Goal: Find contact information: Find contact information

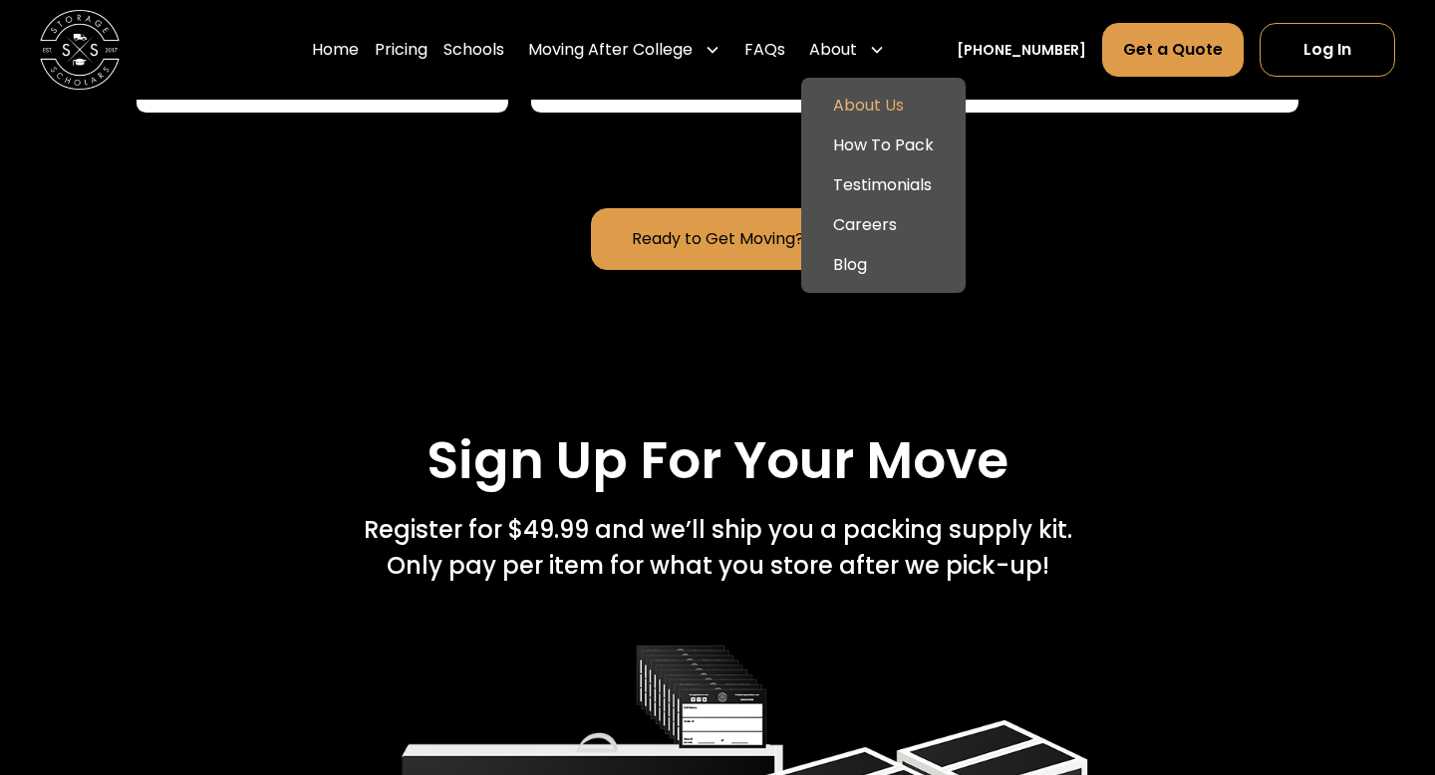
click at [886, 116] on link "About Us" at bounding box center [883, 106] width 149 height 40
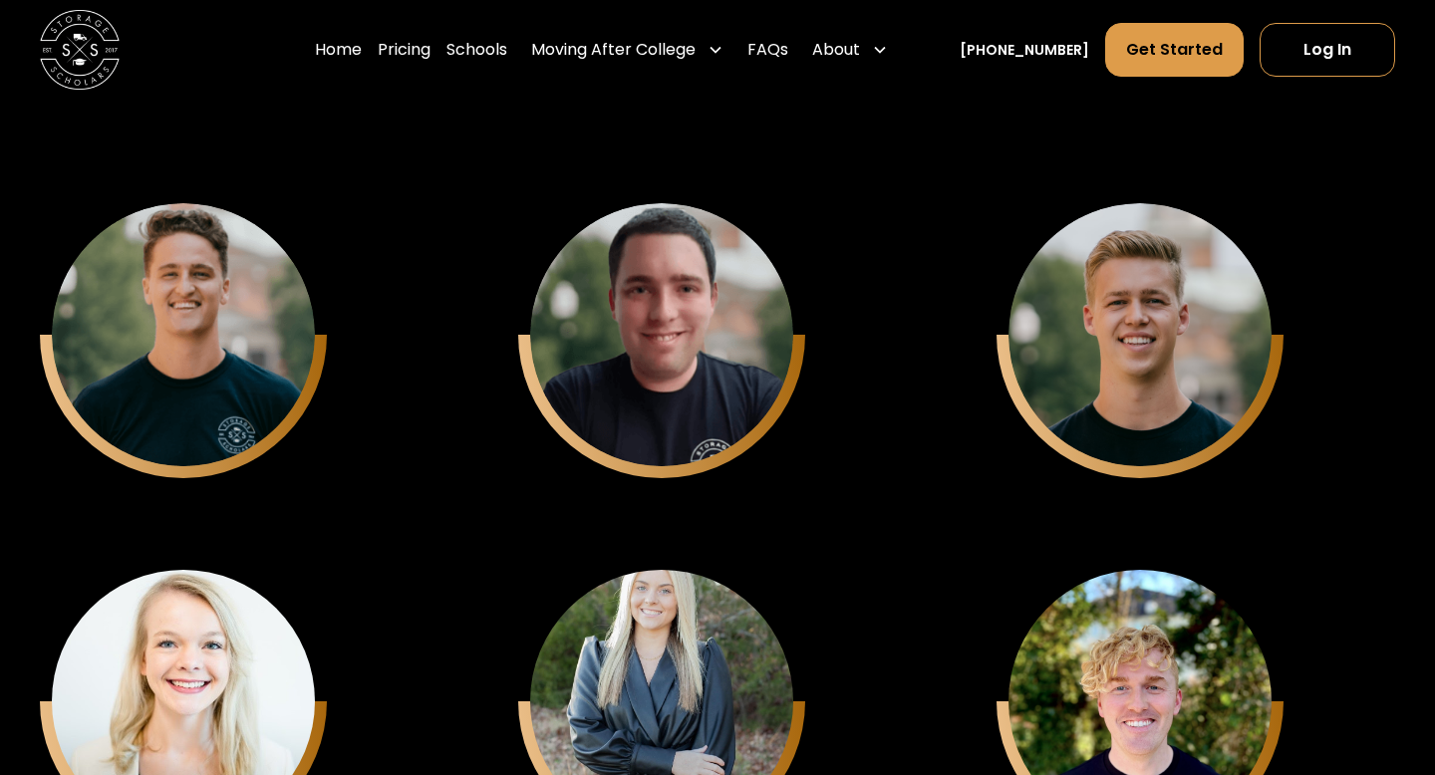
scroll to position [4996, 0]
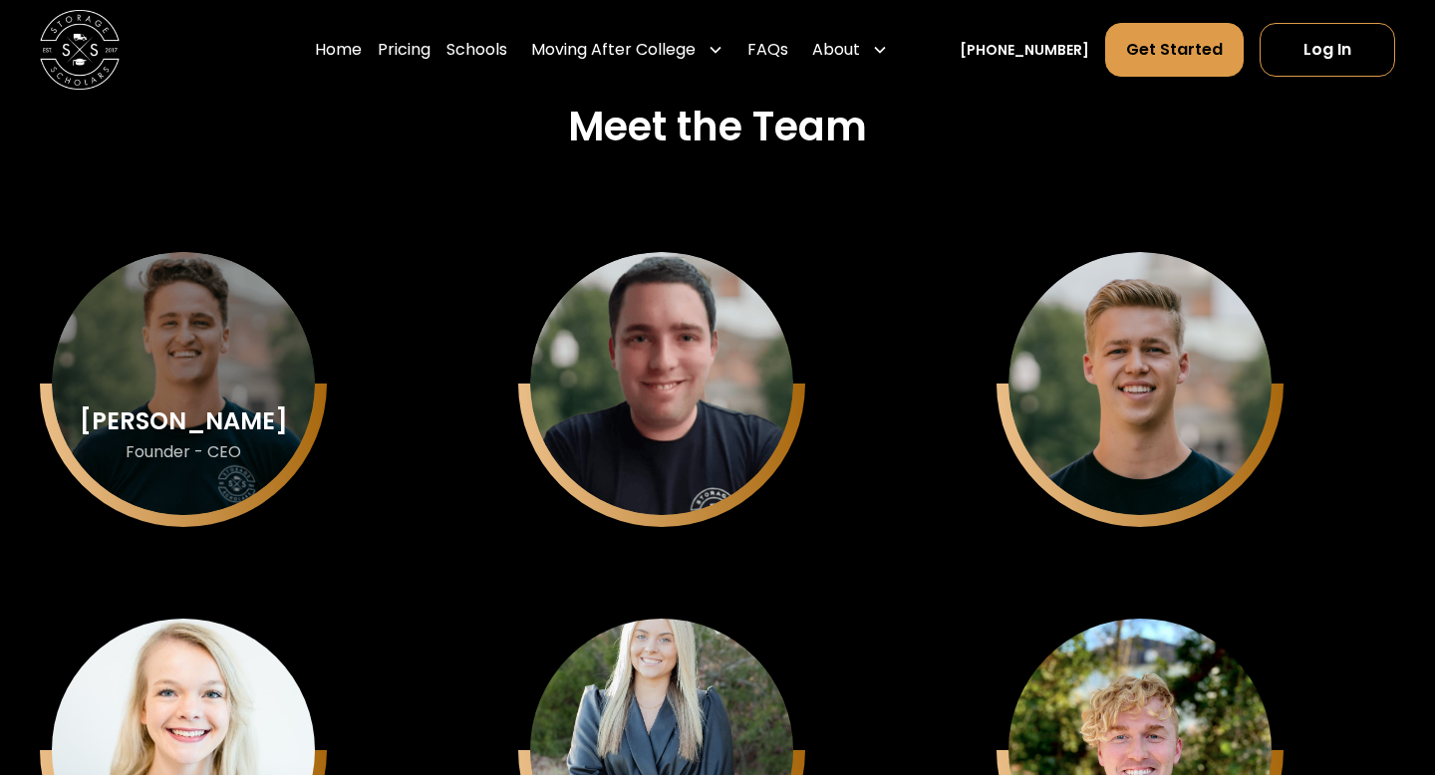
click at [187, 403] on div "Sam Chason Founder - CEO" at bounding box center [183, 383] width 263 height 263
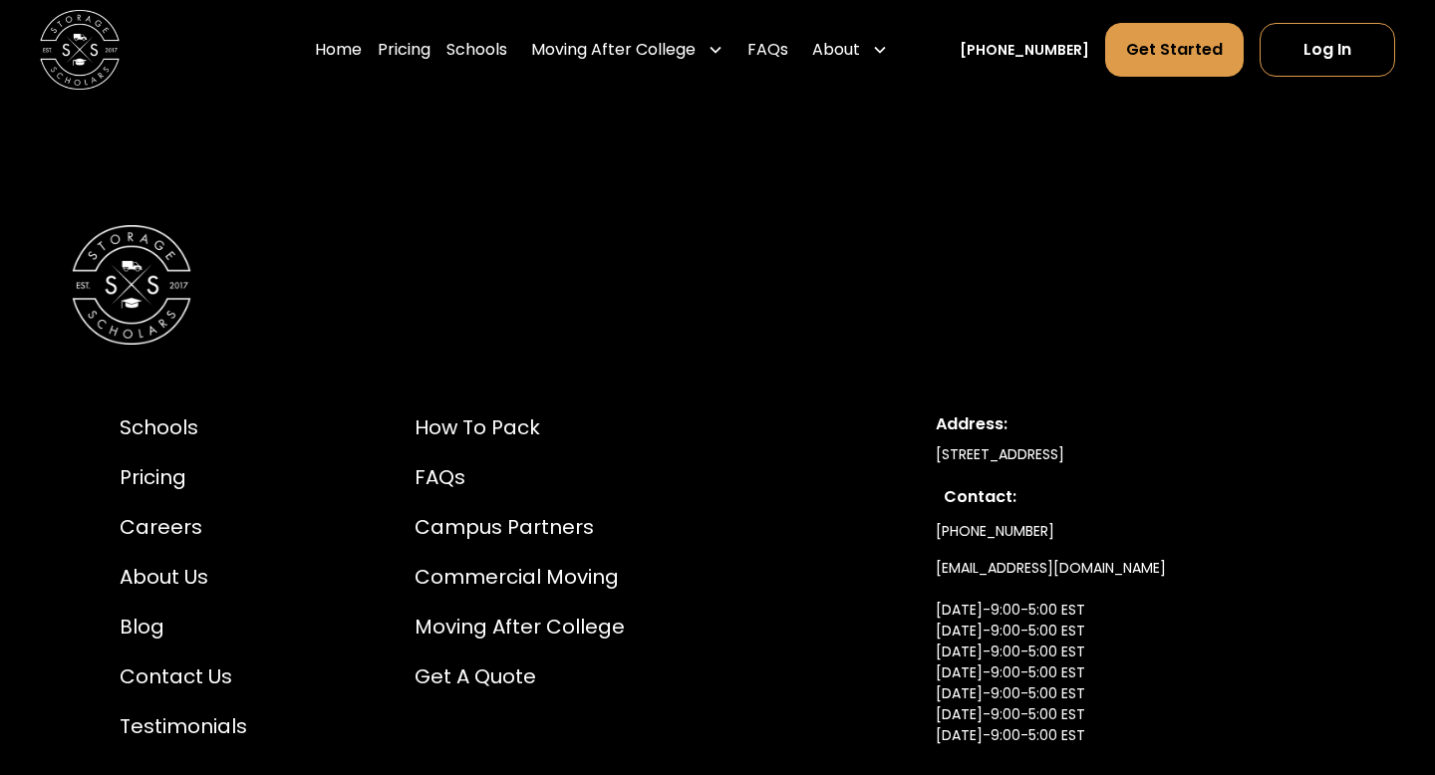
scroll to position [10520, 0]
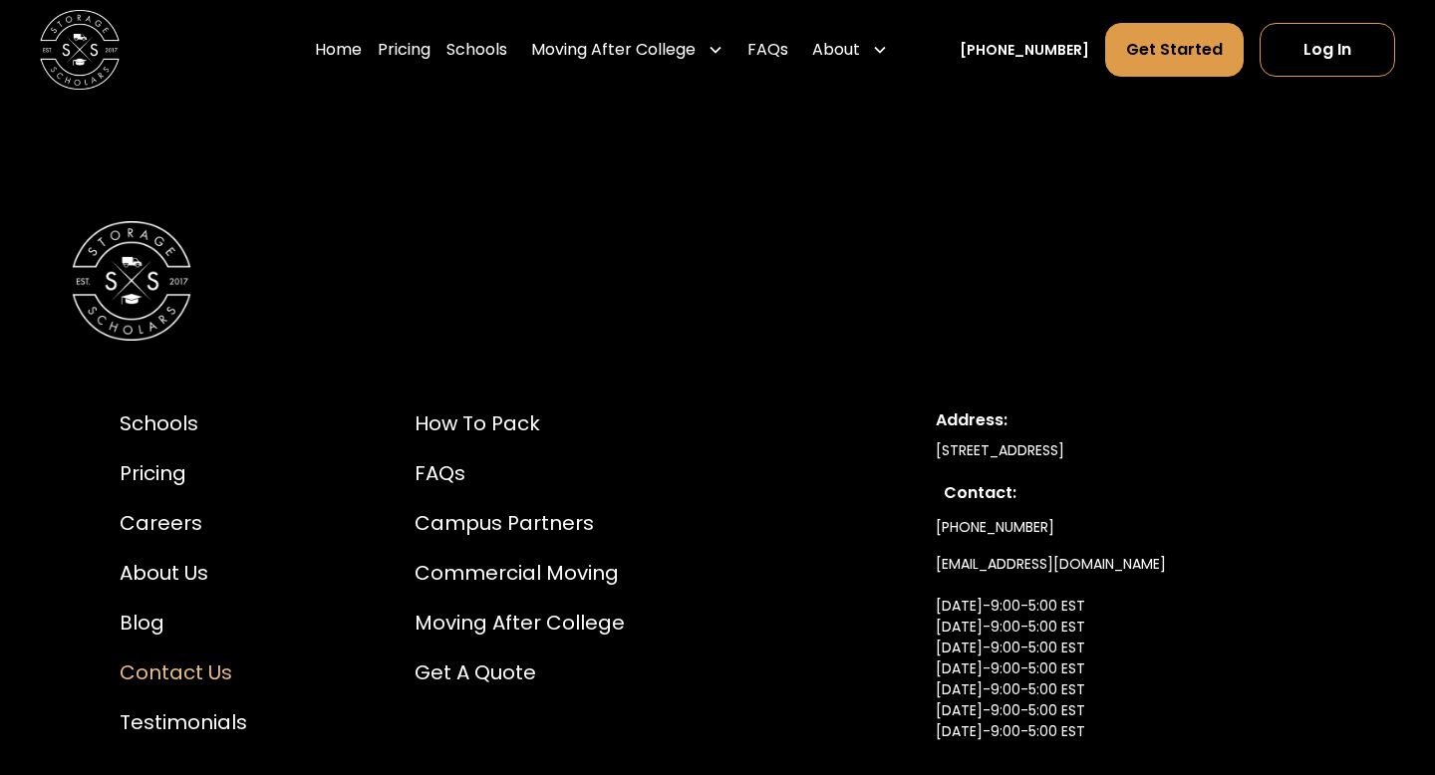
click at [189, 658] on div "Contact Us" at bounding box center [184, 673] width 128 height 30
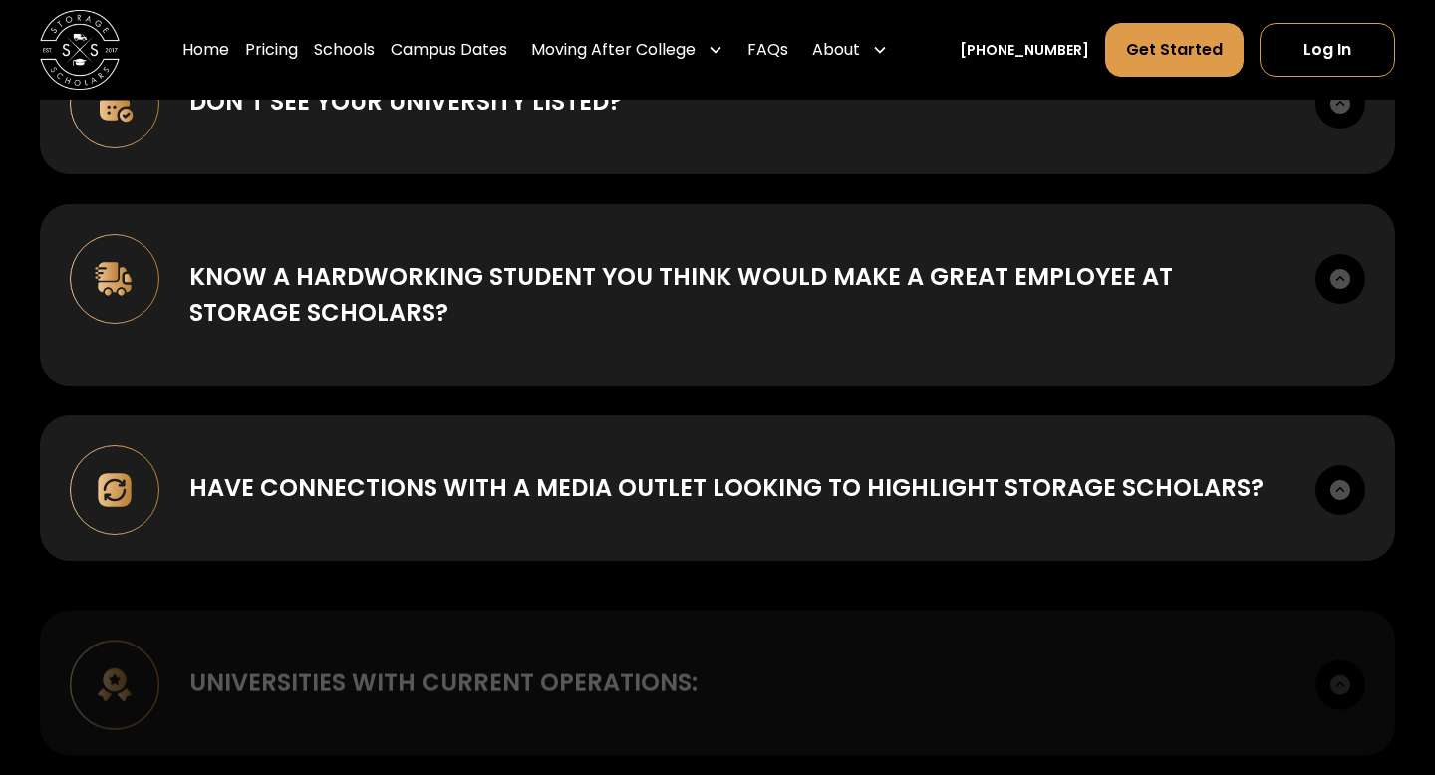
scroll to position [788, 0]
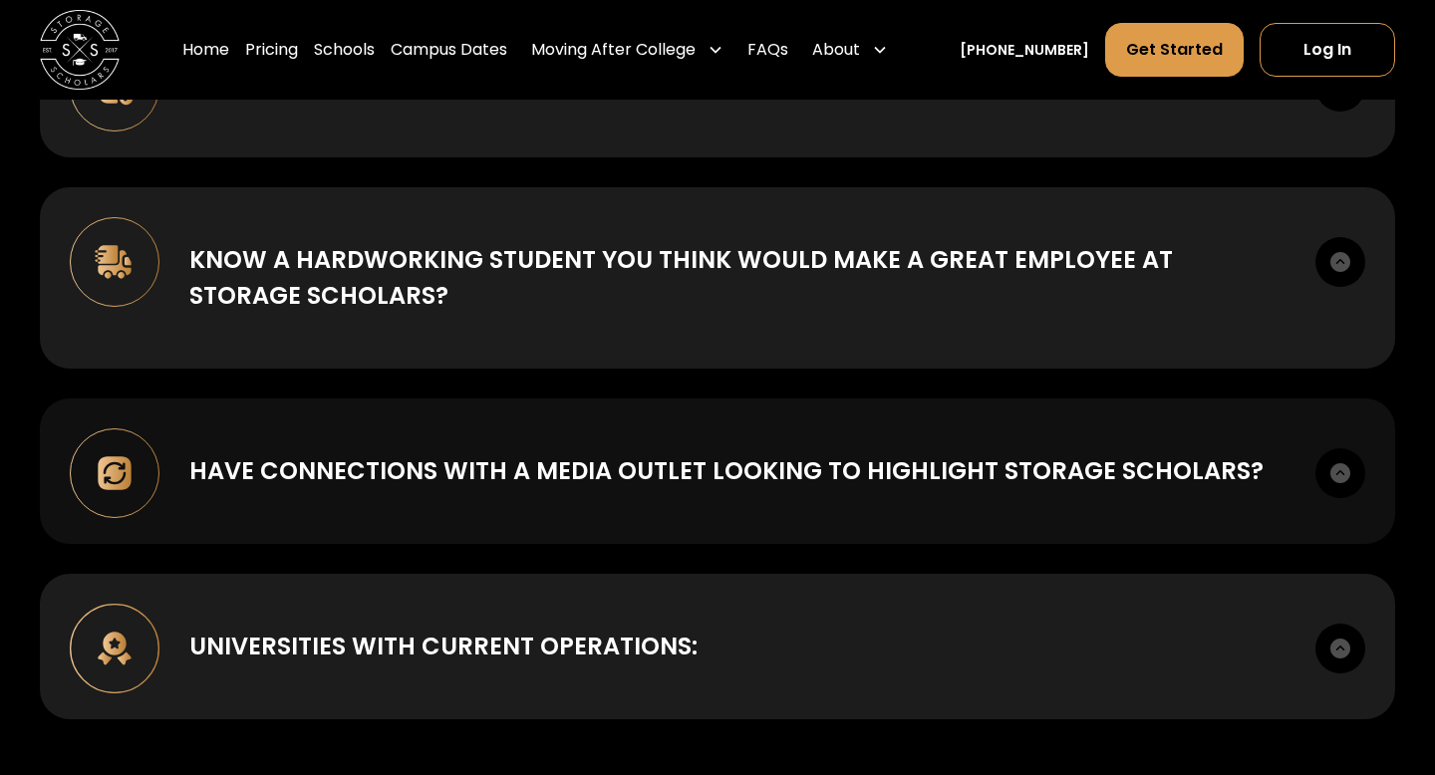
click at [350, 512] on div "Have connections with a media outlet looking to highlight Storage Scholars? Our…" at bounding box center [717, 472] width 1355 height 146
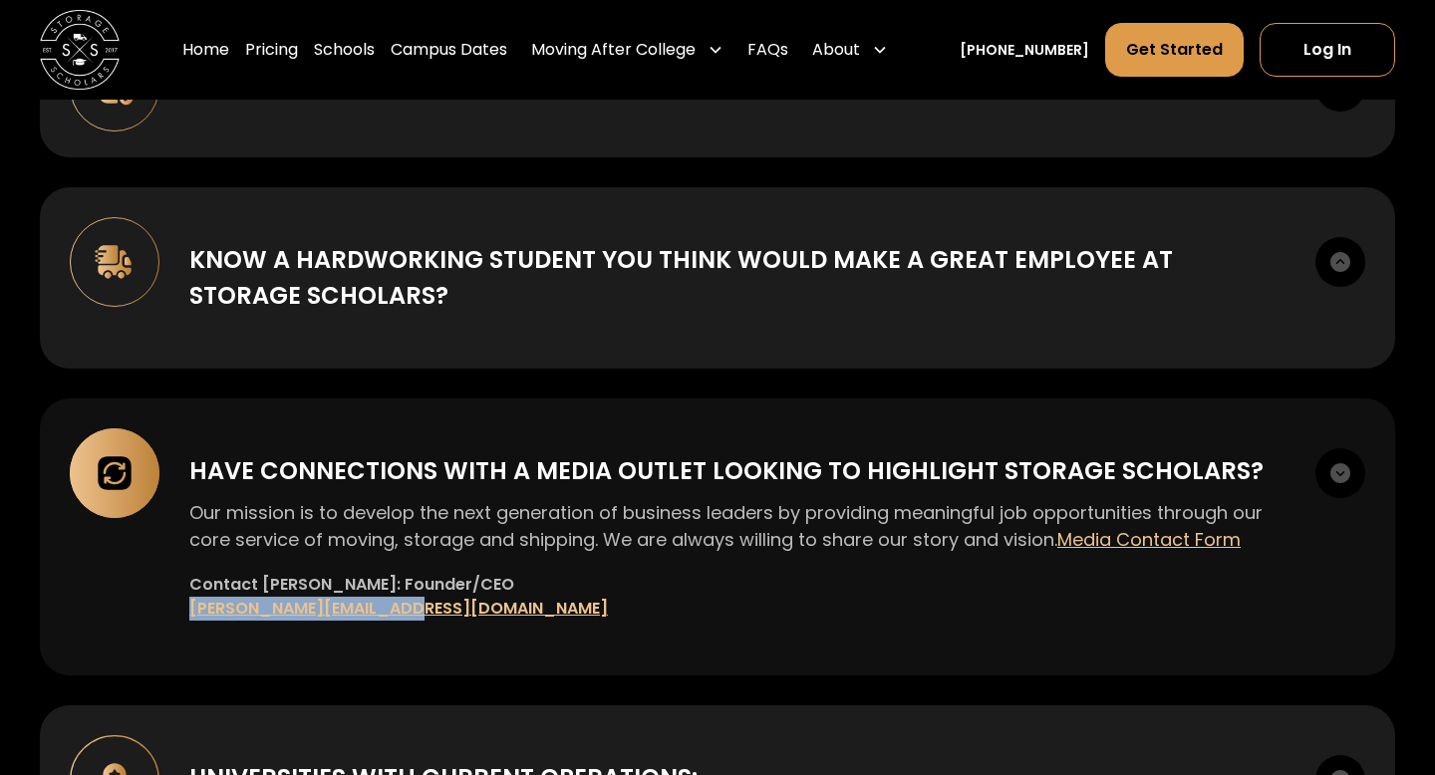
drag, startPoint x: 434, startPoint y: 609, endPoint x: 186, endPoint y: 612, distance: 247.2
click at [186, 612] on div "Have connections with a media outlet looking to highlight Storage Scholars? Our…" at bounding box center [717, 537] width 1355 height 277
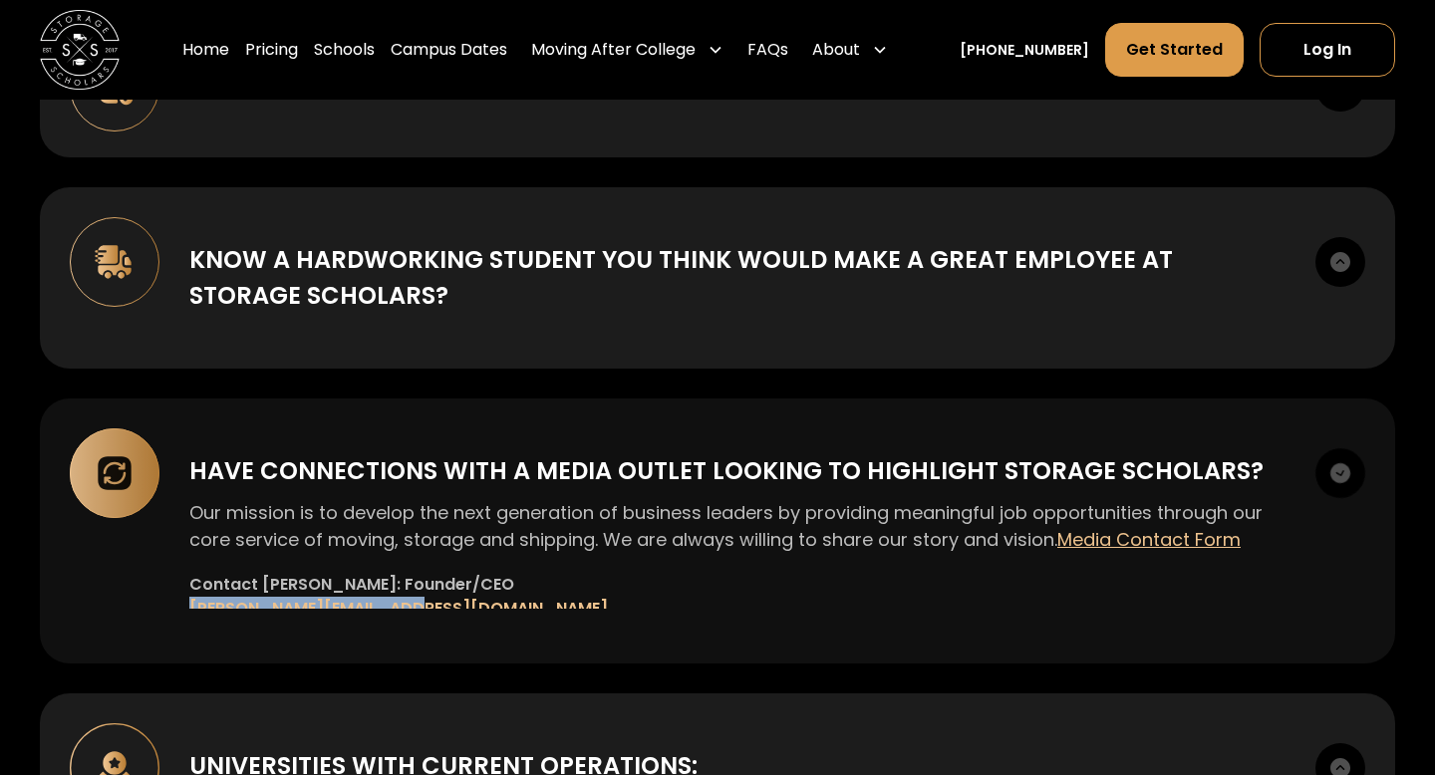
copy div "‍ Sam@storagescholars.com"
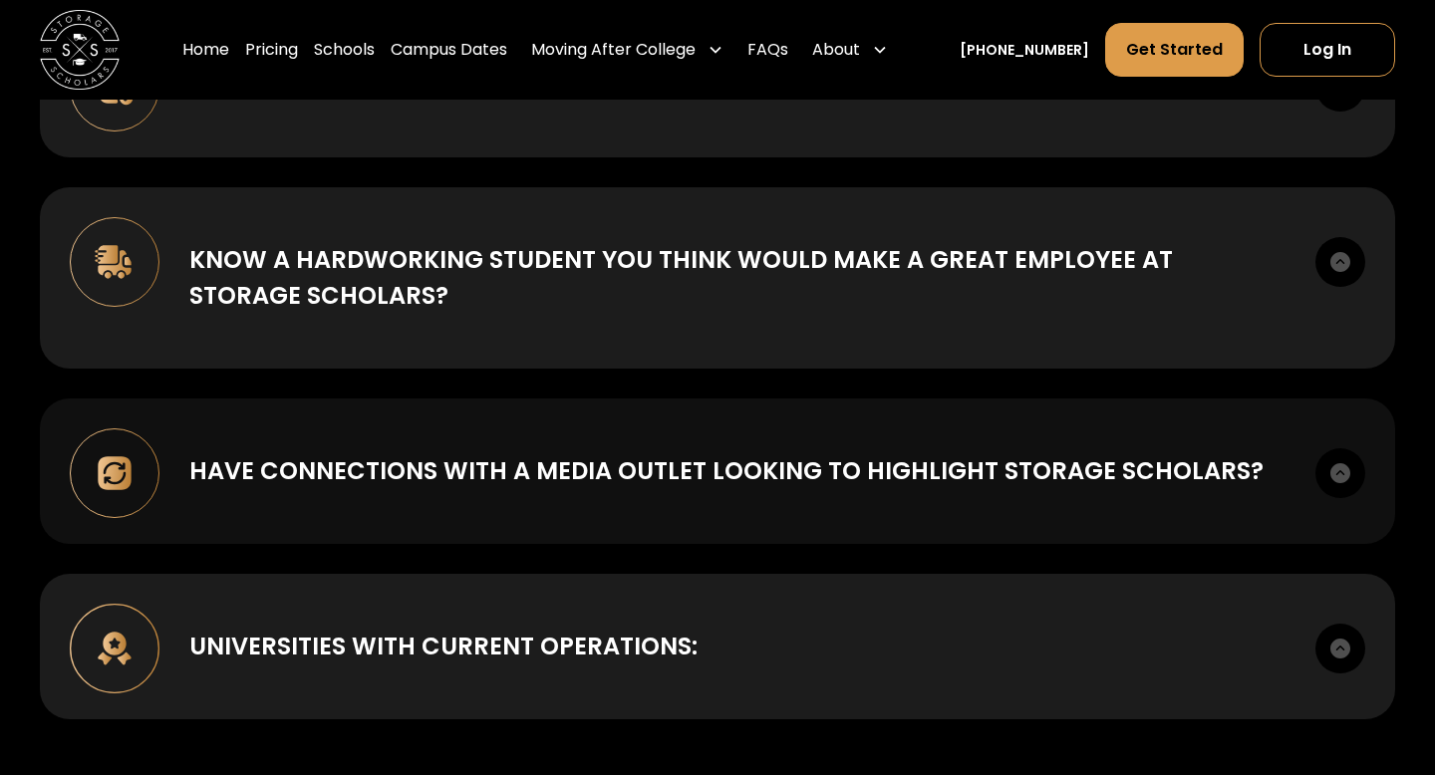
click at [265, 504] on div "Have connections with a media outlet looking to highlight Storage Scholars? Our…" at bounding box center [717, 472] width 1355 height 146
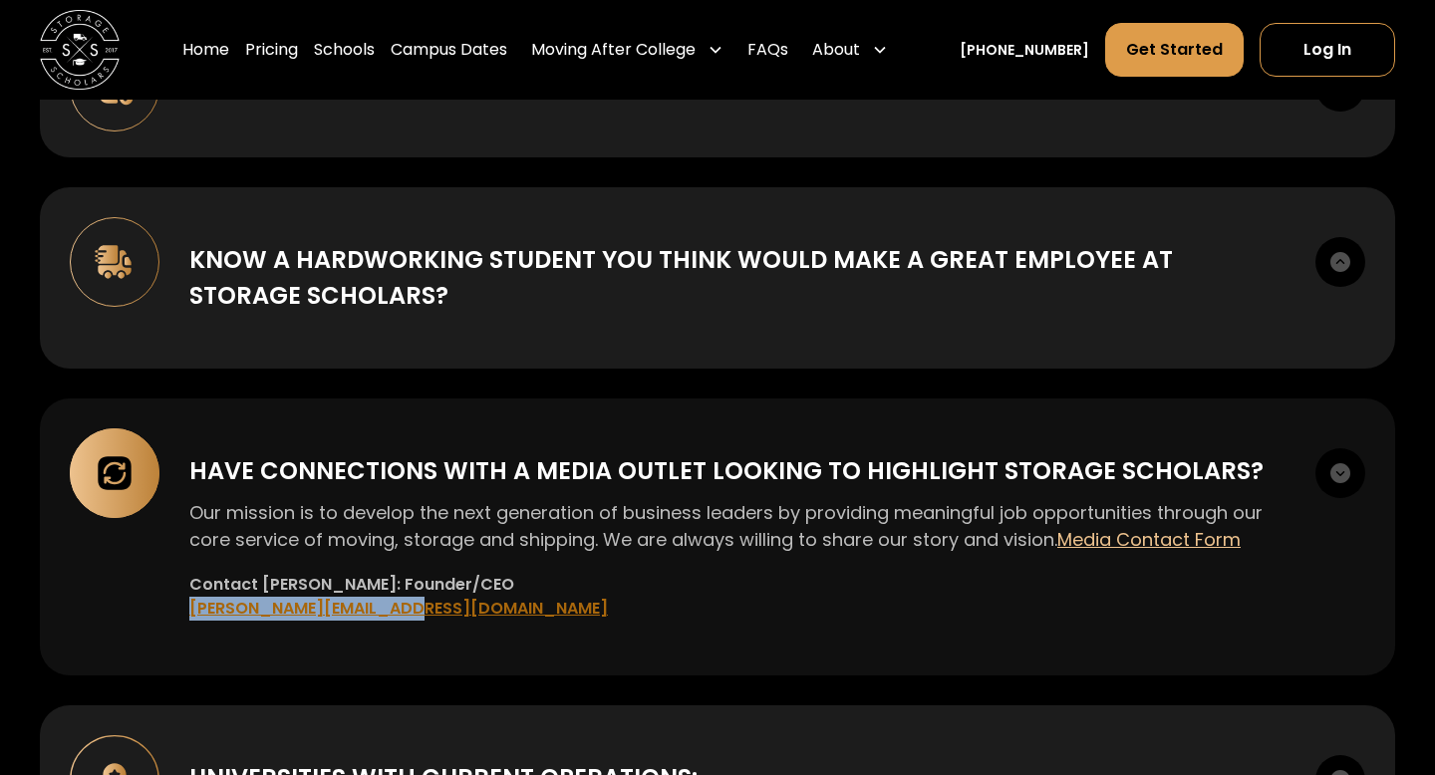
drag, startPoint x: 425, startPoint y: 611, endPoint x: 188, endPoint y: 613, distance: 236.2
click at [189, 613] on div "Contact Sam Chason: Founder/CEO ‍ Sam@storagescholars.com" at bounding box center [737, 597] width 1096 height 48
copy div "‍ Sam@storagescholars.com"
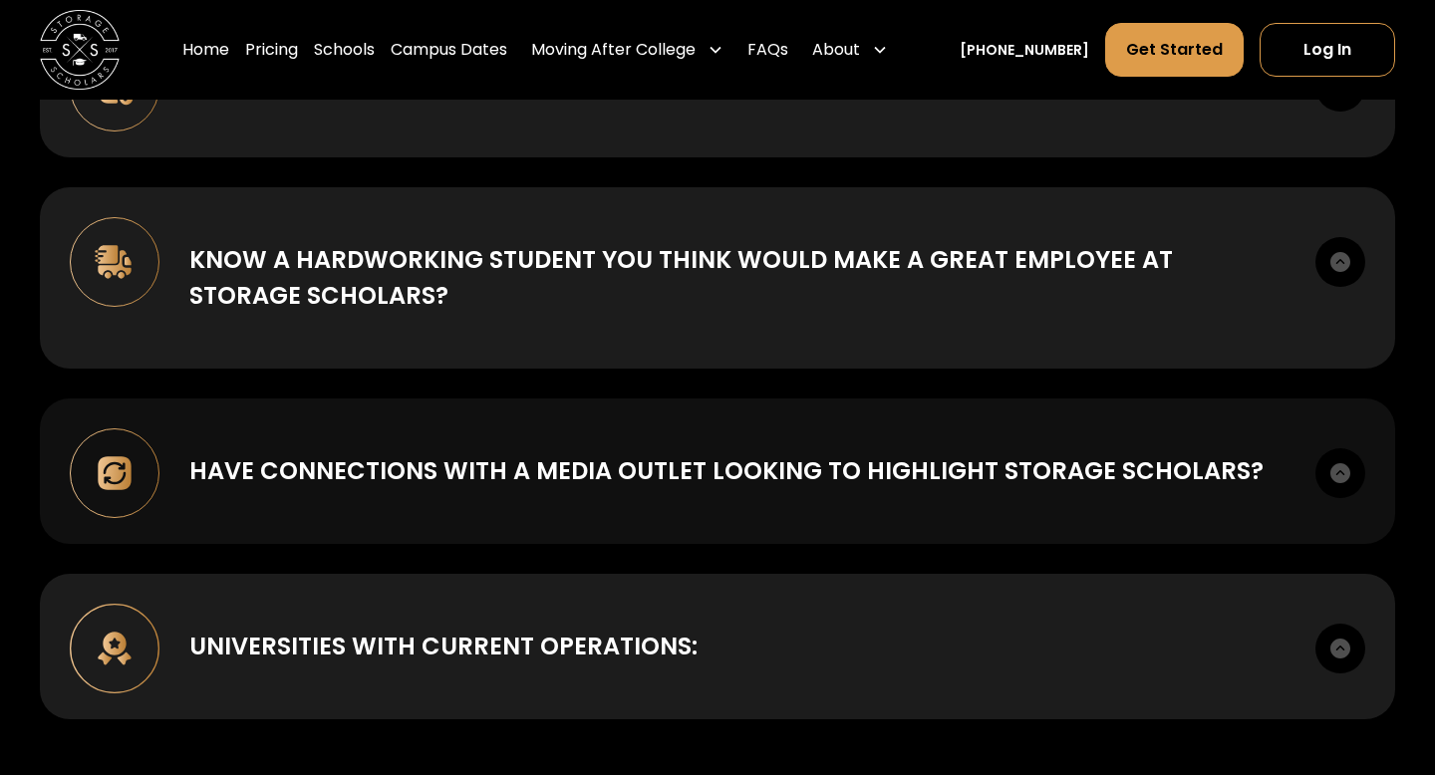
click at [316, 478] on div "Have connections with a media outlet looking to highlight Storage Scholars?" at bounding box center [726, 471] width 1074 height 36
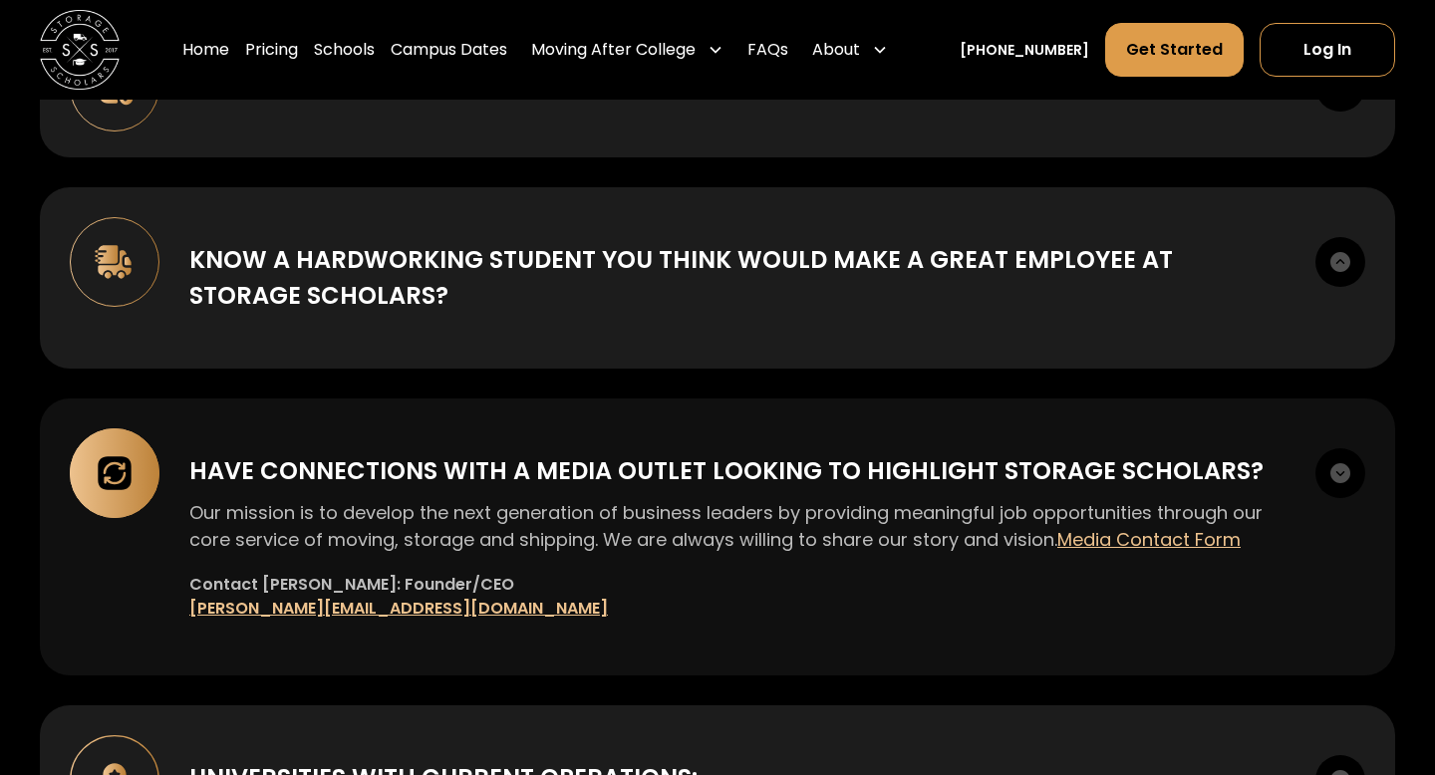
drag, startPoint x: 188, startPoint y: 612, endPoint x: 458, endPoint y: 611, distance: 270.1
click at [459, 611] on div "Contact Sam Chason: Founder/CEO ‍ Sam@storagescholars.com" at bounding box center [737, 597] width 1096 height 48
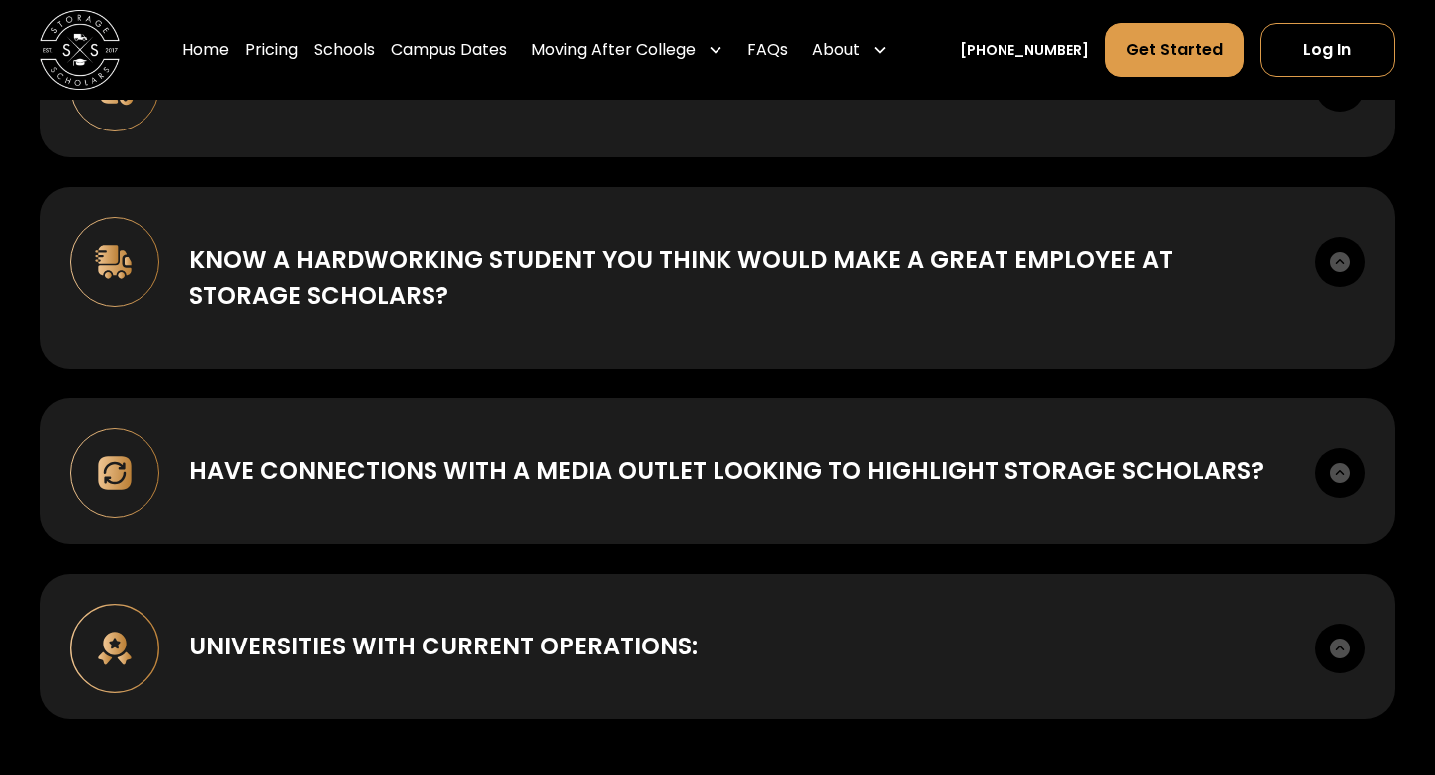
drag, startPoint x: 458, startPoint y: 611, endPoint x: 466, endPoint y: 550, distance: 61.3
click at [466, 556] on div "Know someone who works in Residence Life, Housing, or Auxiliary Services that c…" at bounding box center [717, 348] width 1355 height 1094
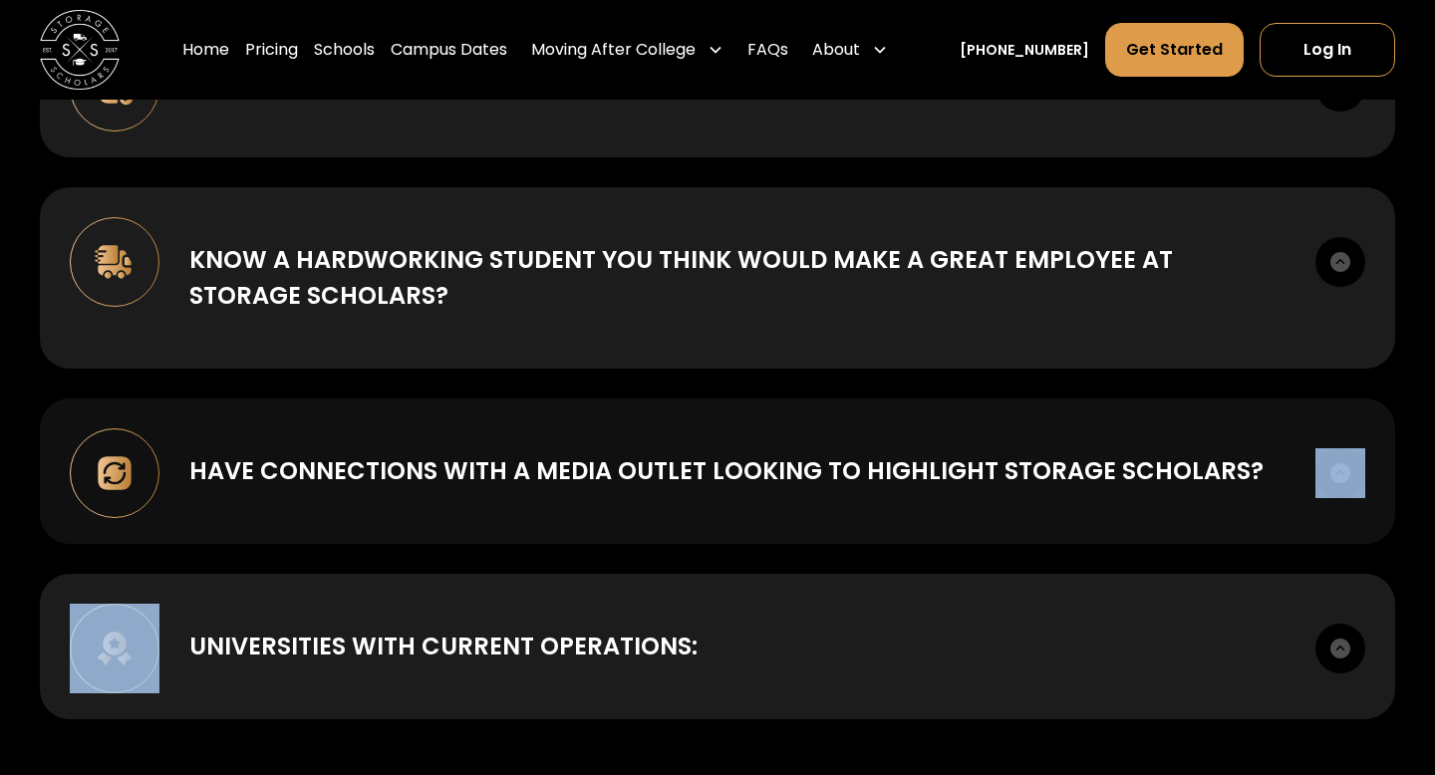
click at [464, 517] on div "Have connections with a media outlet looking to highlight Storage Scholars? Our…" at bounding box center [717, 472] width 1355 height 146
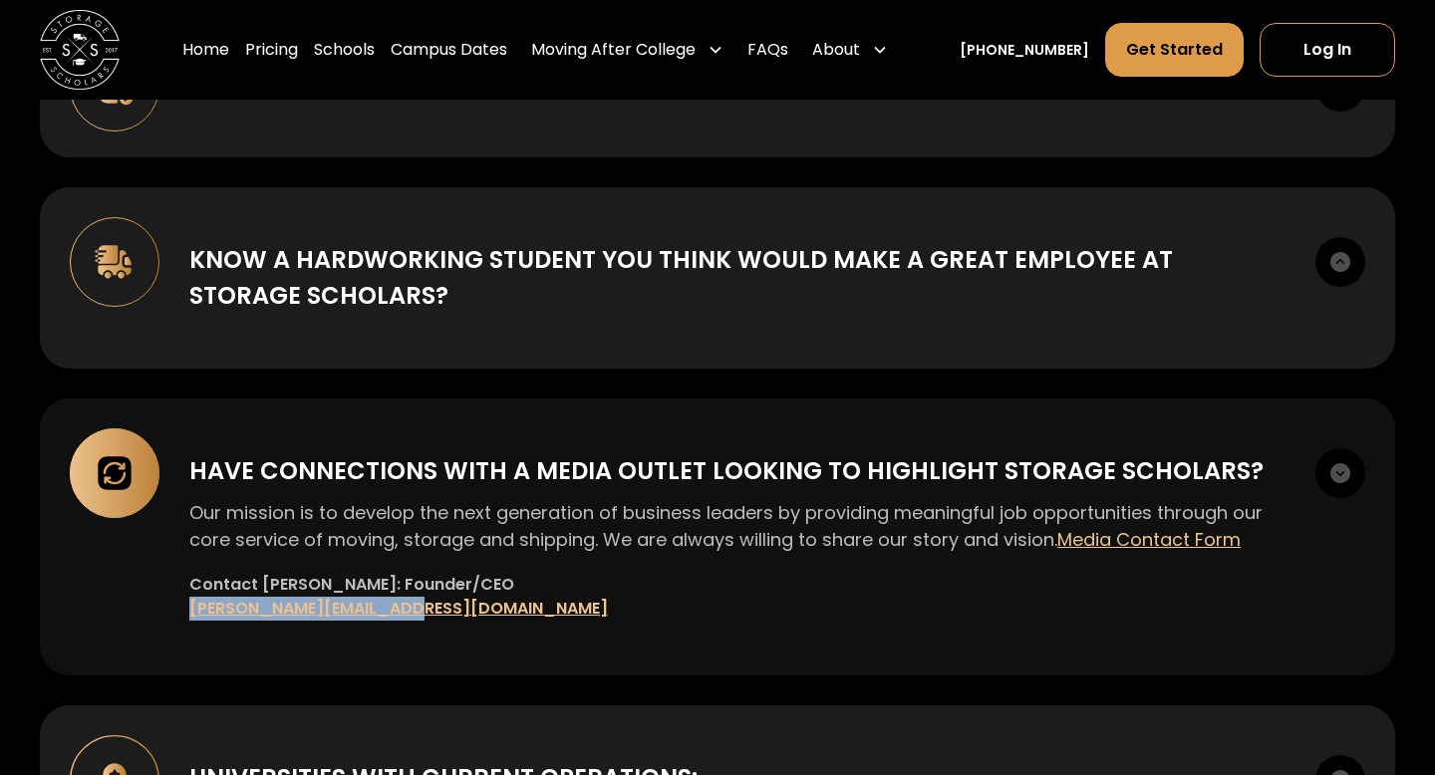
copy div "‍ Sam@storagescholars.com"
drag, startPoint x: 458, startPoint y: 604, endPoint x: 174, endPoint y: 606, distance: 284.1
click at [174, 606] on div "Have connections with a media outlet looking to highlight Storage Scholars? Our…" at bounding box center [717, 537] width 1355 height 277
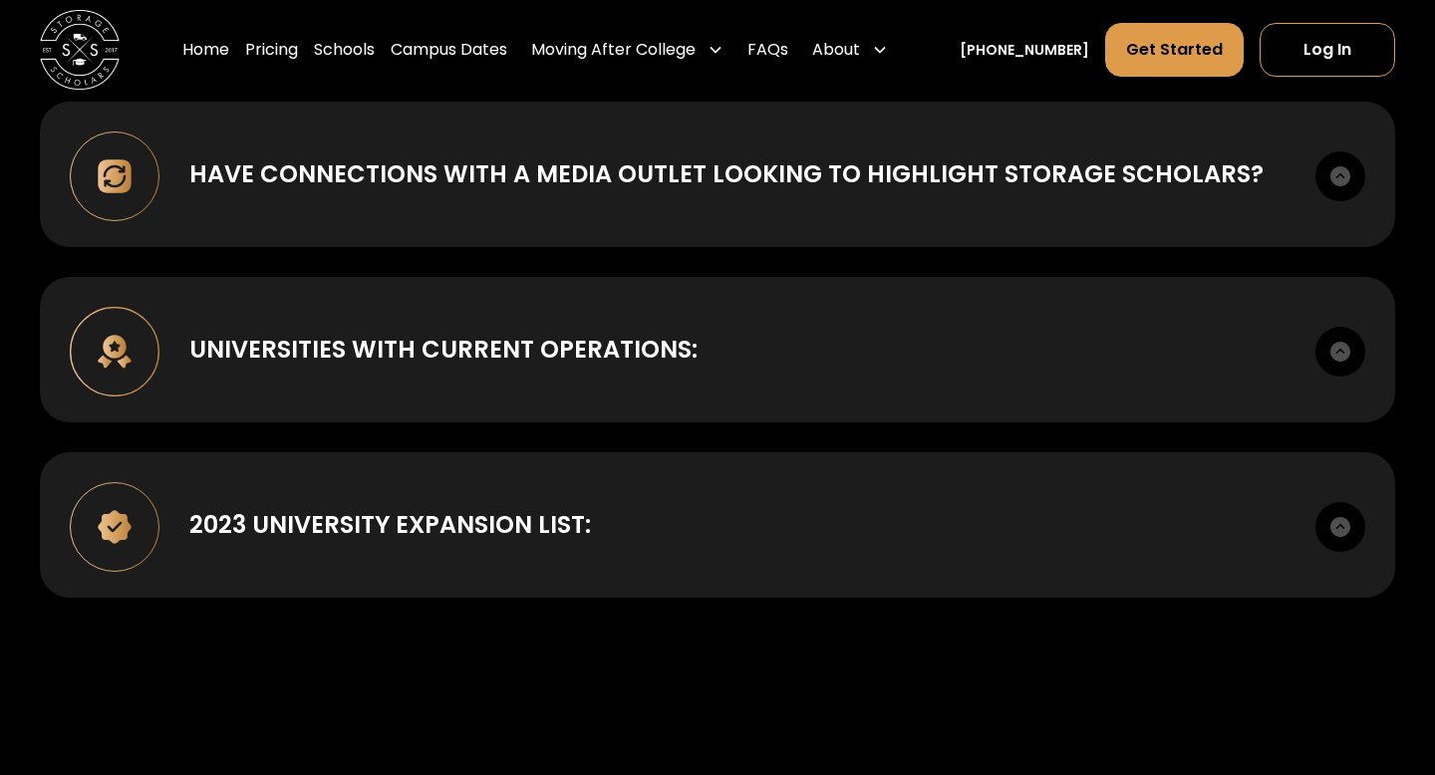
scroll to position [1048, 0]
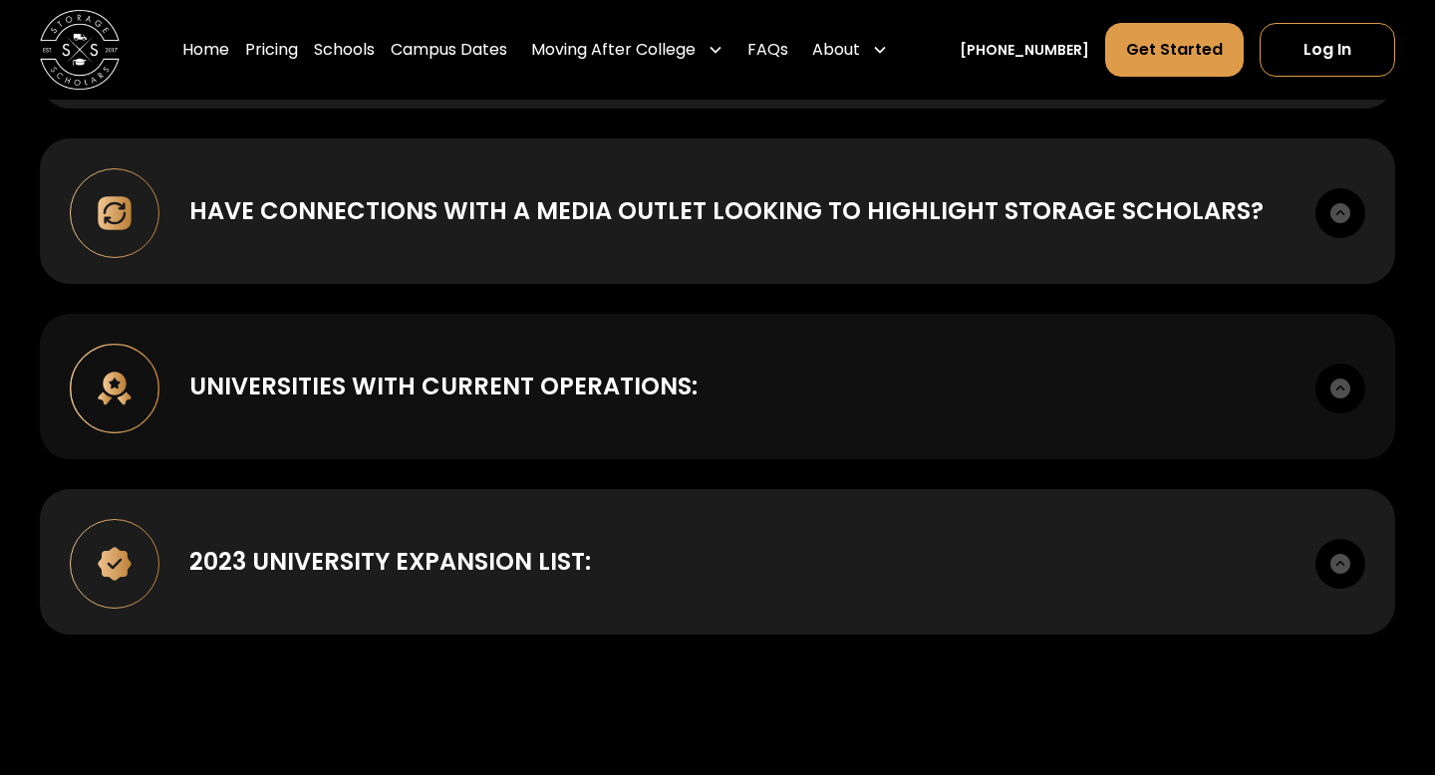
click at [382, 358] on div "UNIVERSITIES WITH CURRENT OPERATIONS: Alabama University Clemson University Col…" at bounding box center [717, 387] width 1355 height 146
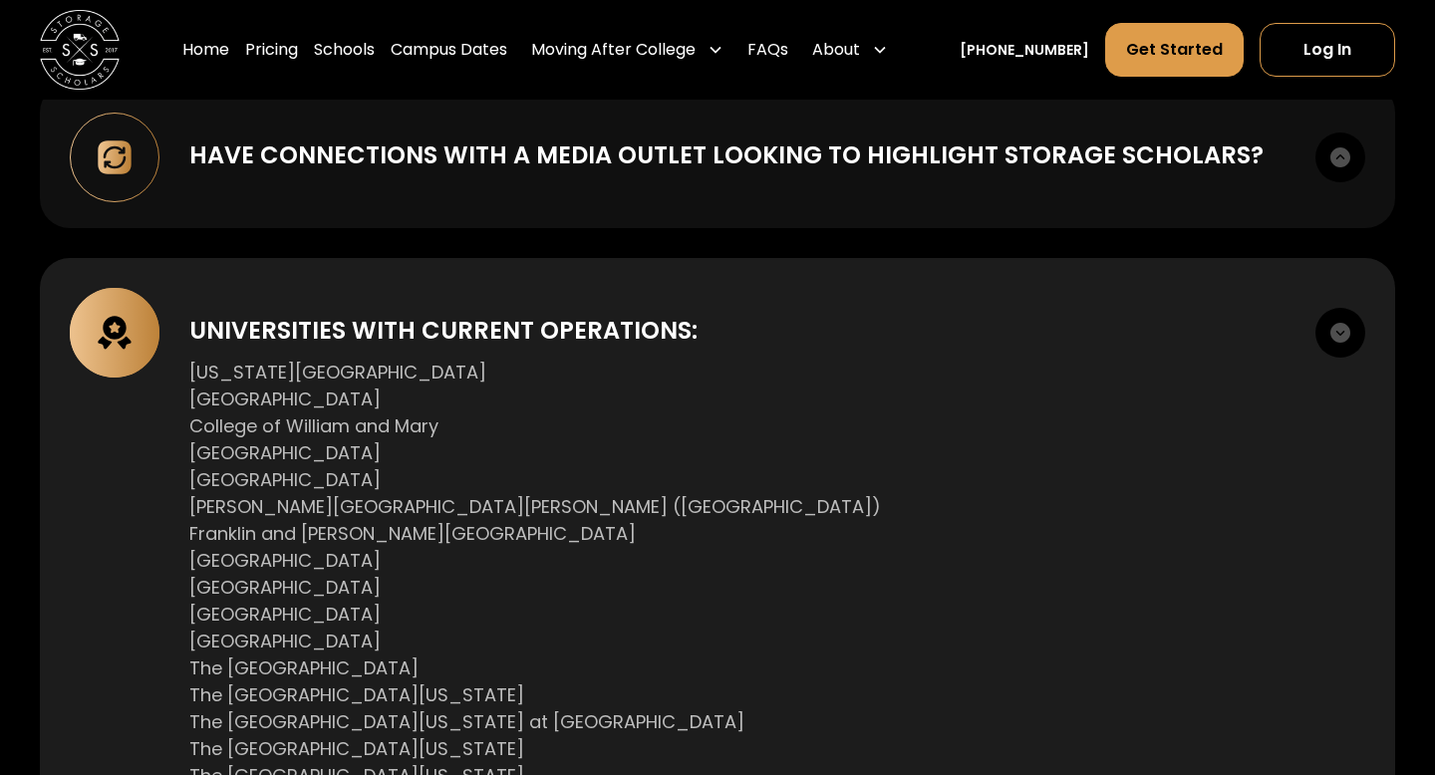
scroll to position [1021, 0]
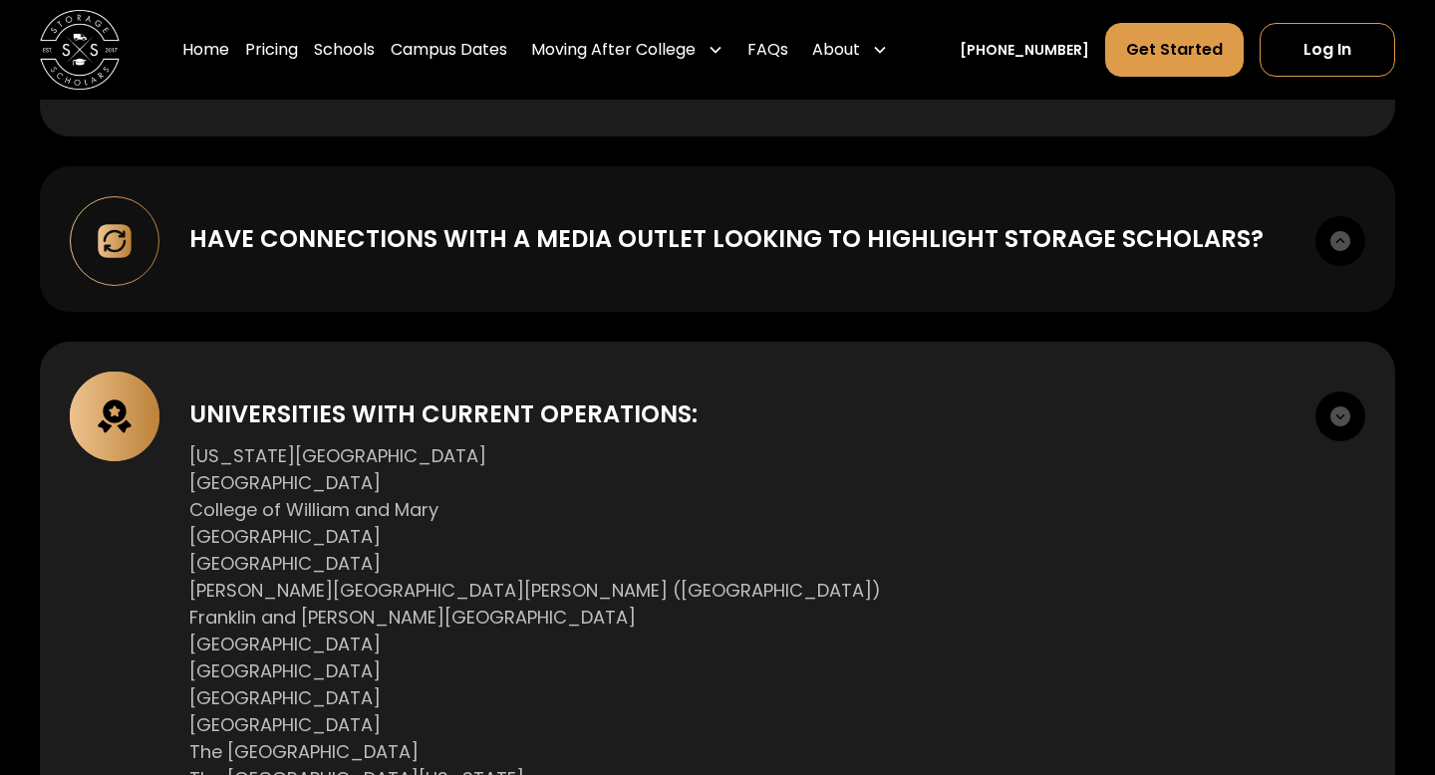
click at [383, 256] on div "Have connections with a media outlet looking to highlight Storage Scholars?" at bounding box center [726, 239] width 1074 height 36
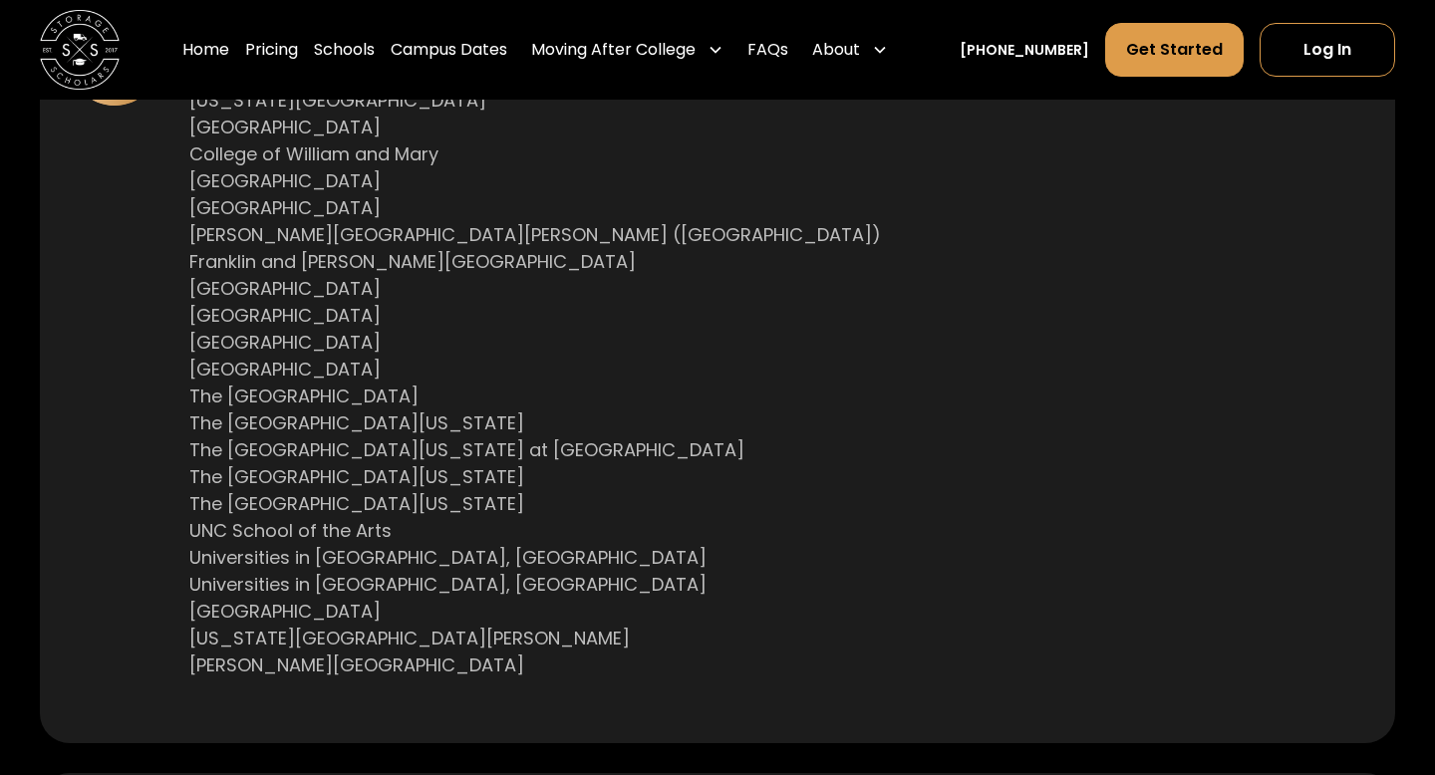
scroll to position [1796, 0]
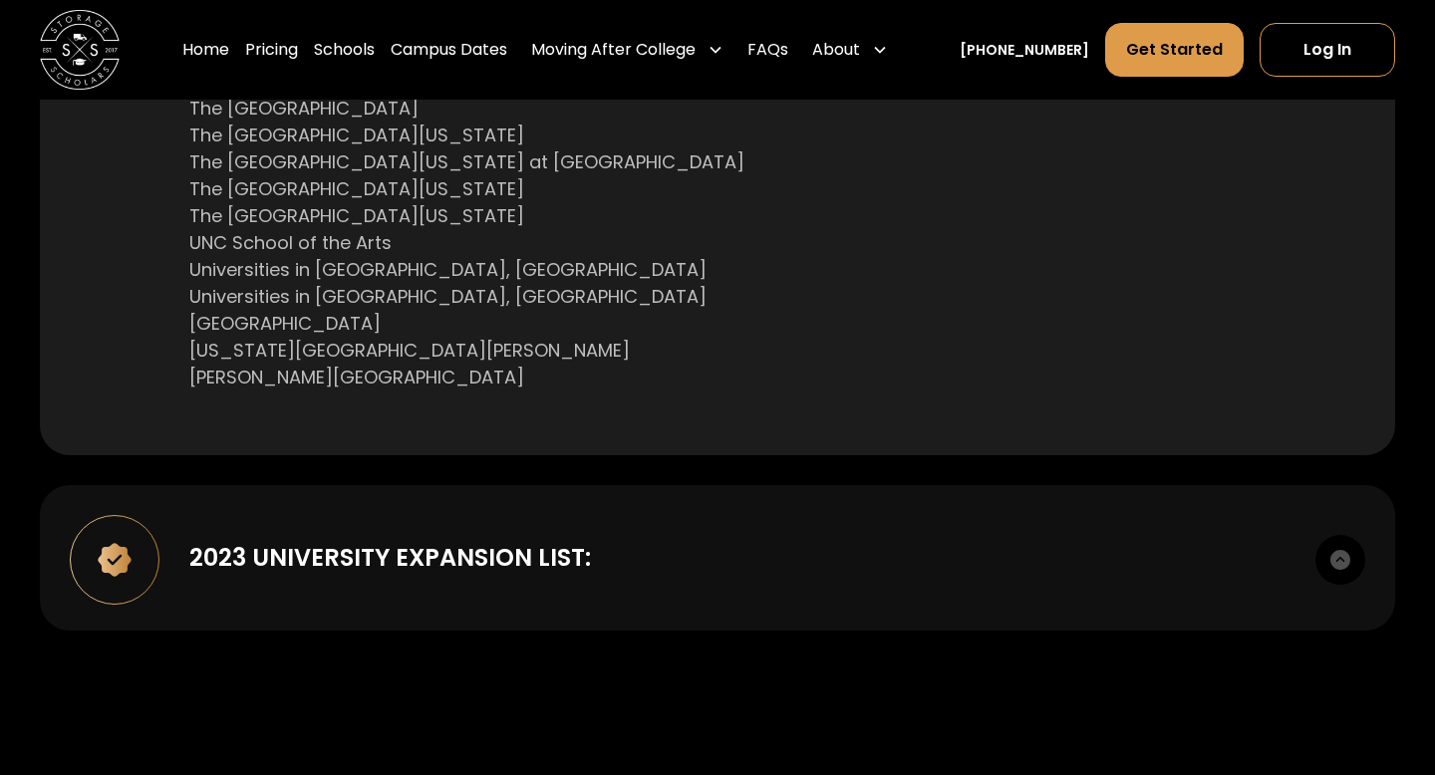
click at [598, 553] on div "2023 UNIVERSITY EXPANSION LIST:" at bounding box center [737, 558] width 1096 height 36
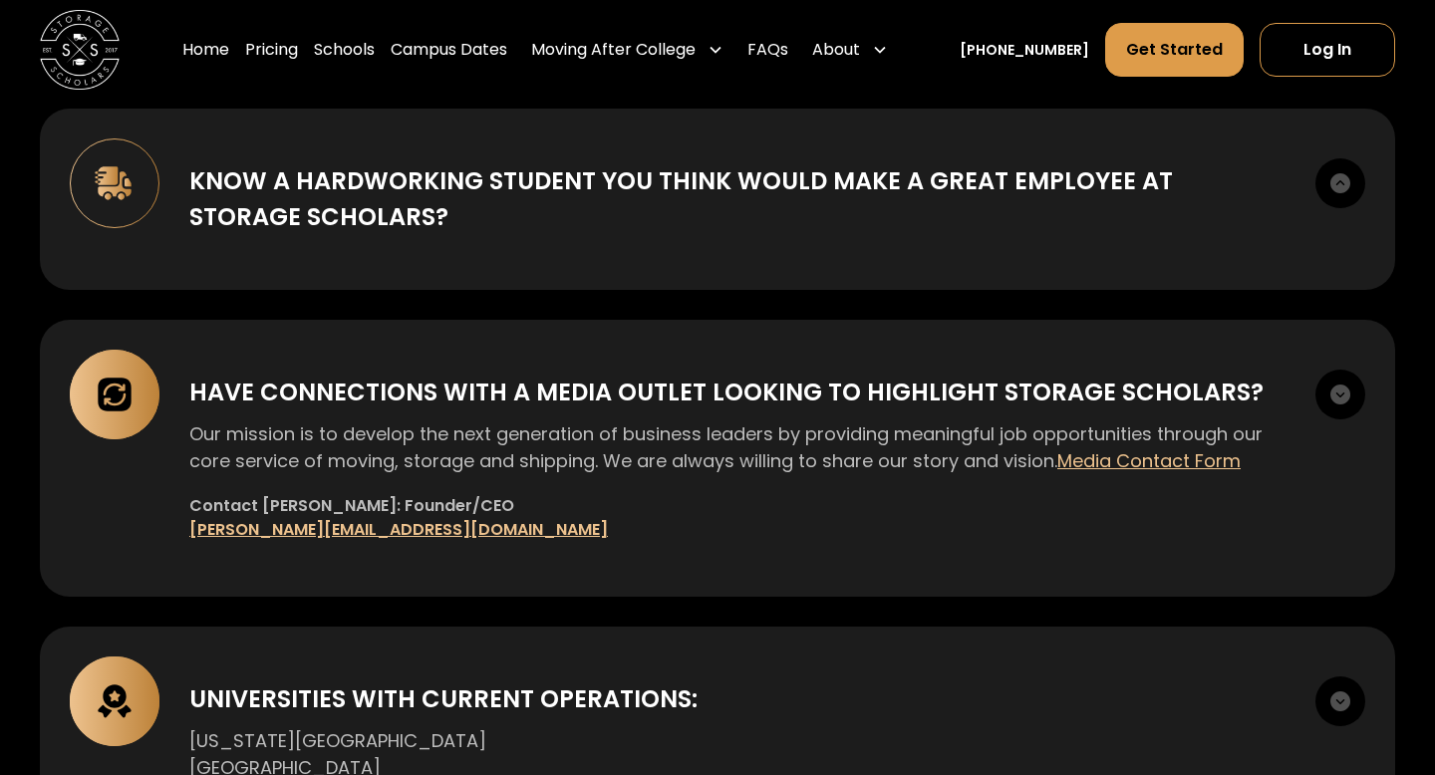
scroll to position [709, 0]
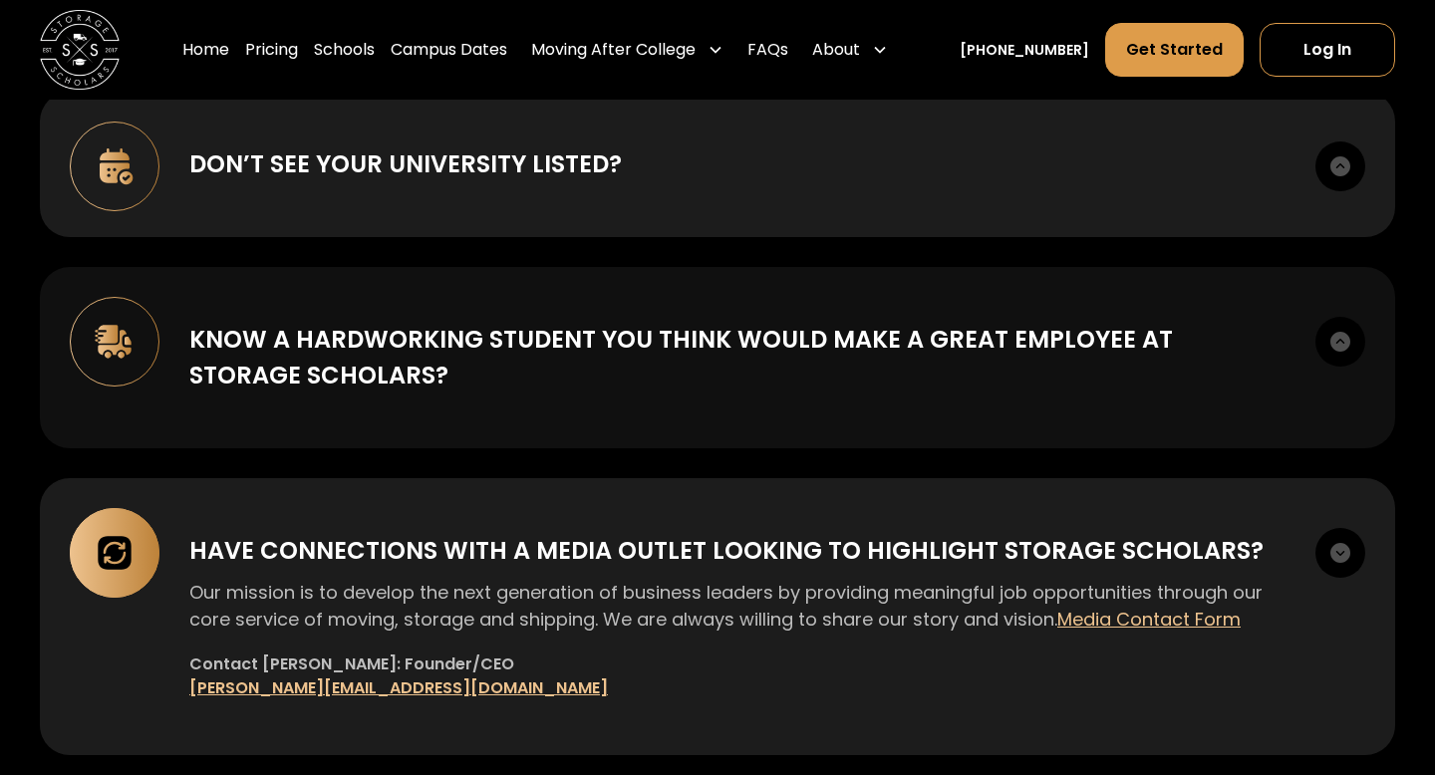
click at [430, 381] on div "Know a hardworking student you think would make a great employee at Storage Sch…" at bounding box center [737, 358] width 1096 height 72
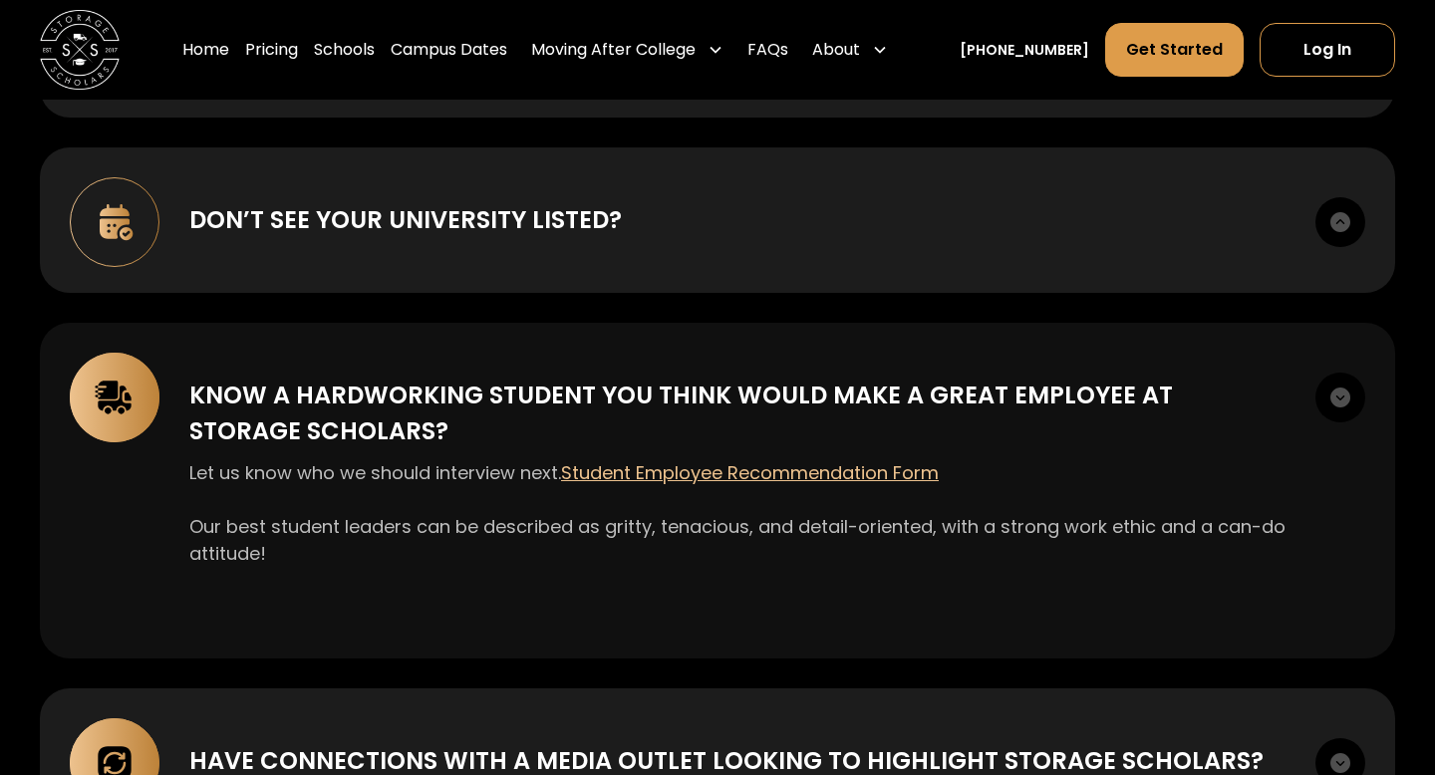
scroll to position [606, 0]
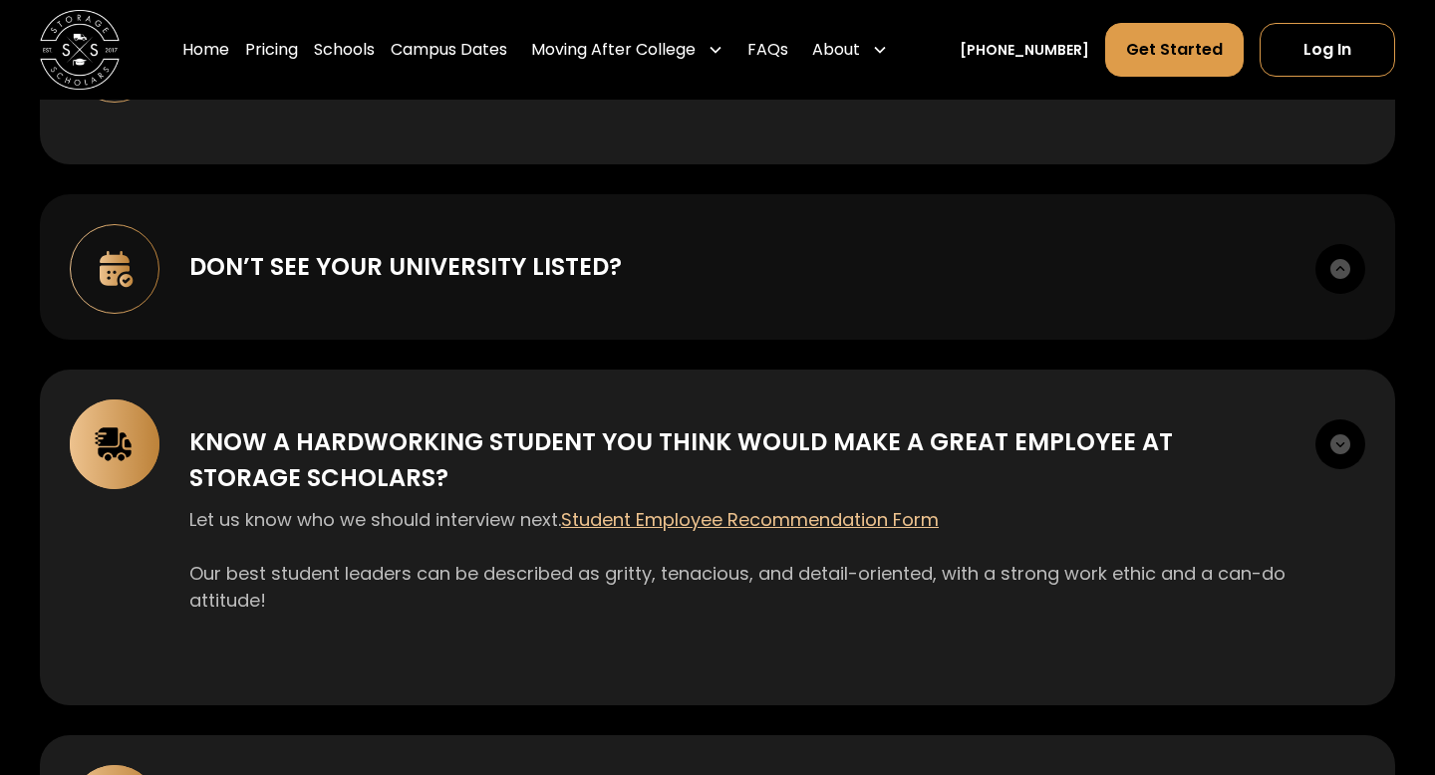
click at [433, 321] on div "Don’t see your university listed? Let us know where we should expand next: Requ…" at bounding box center [717, 267] width 1355 height 146
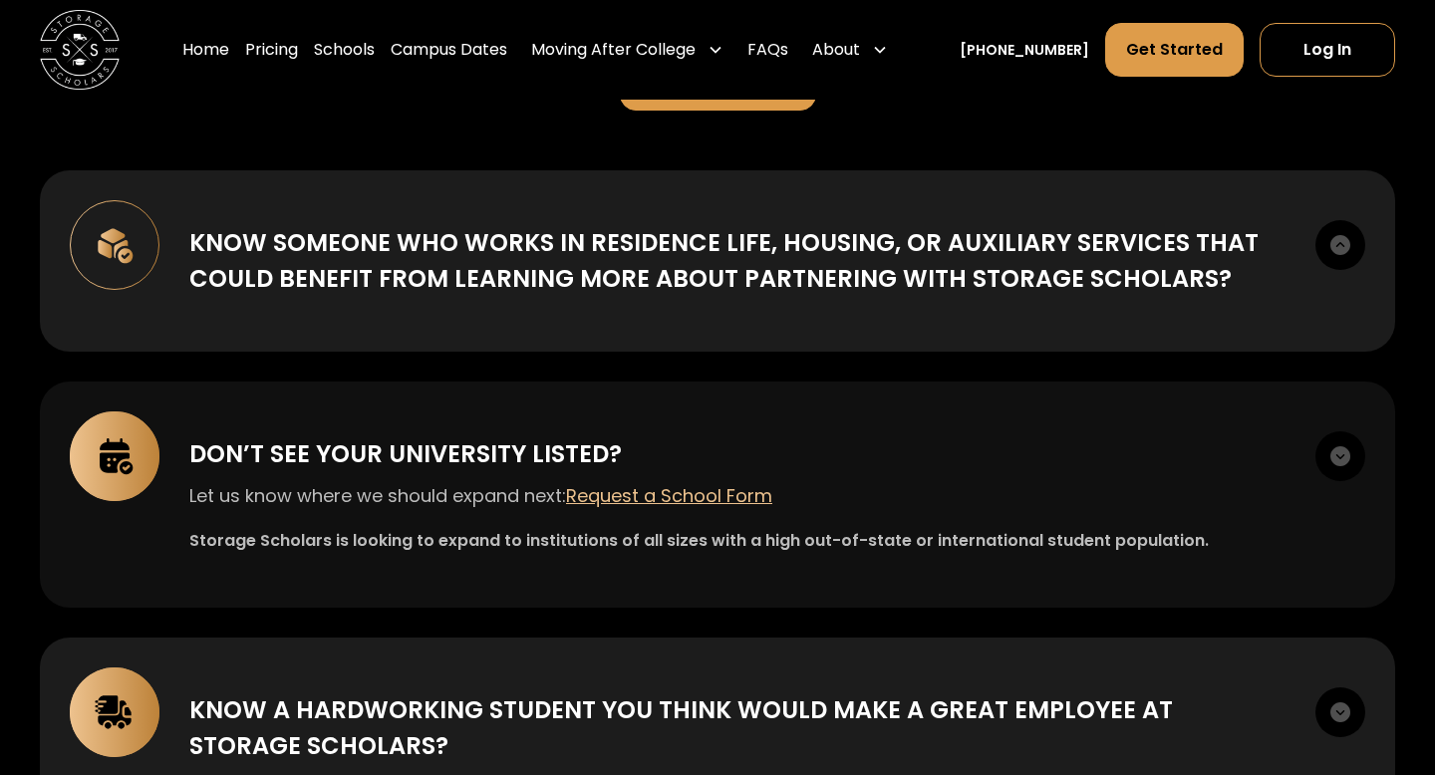
scroll to position [386, 0]
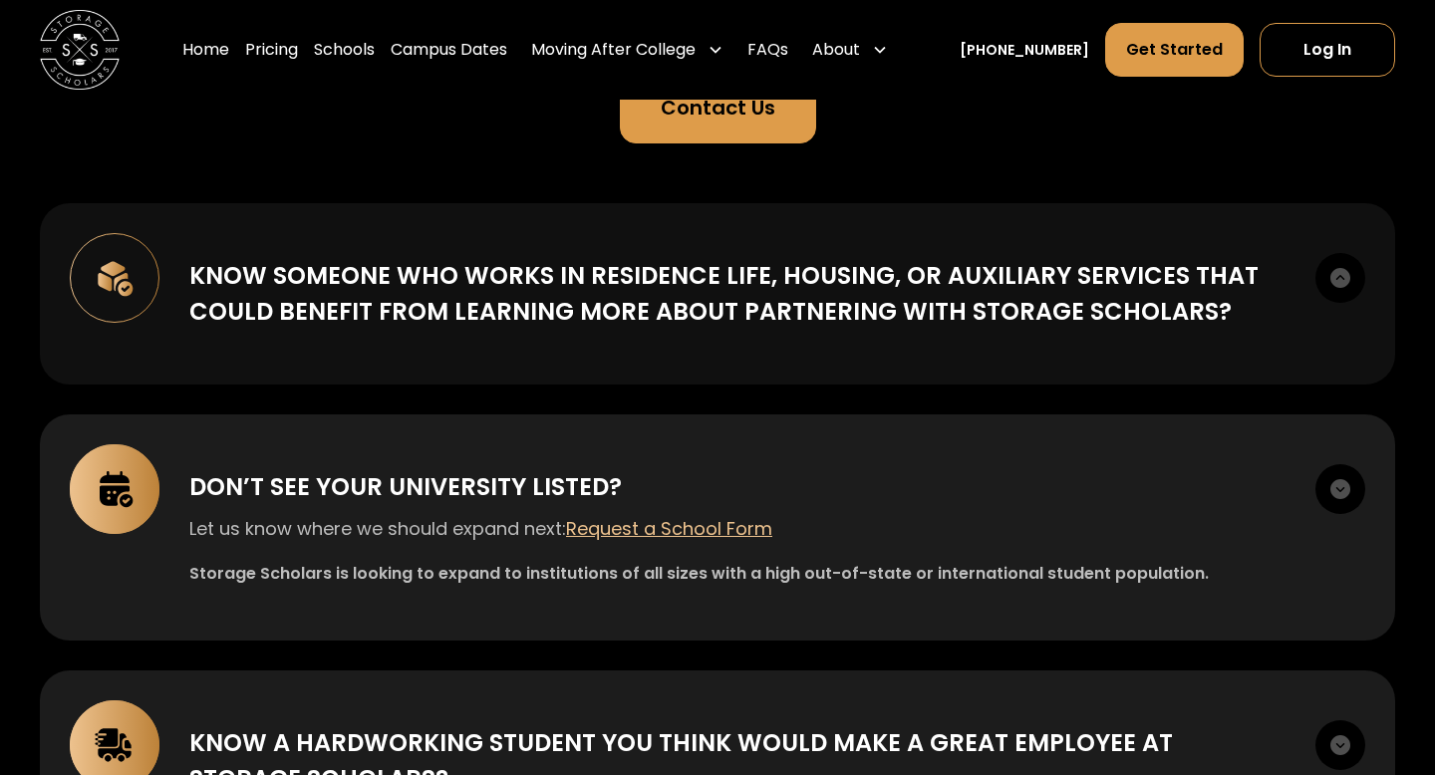
click at [432, 276] on div "Know someone who works in Residence Life, Housing, or Auxiliary Services that c…" at bounding box center [737, 294] width 1096 height 72
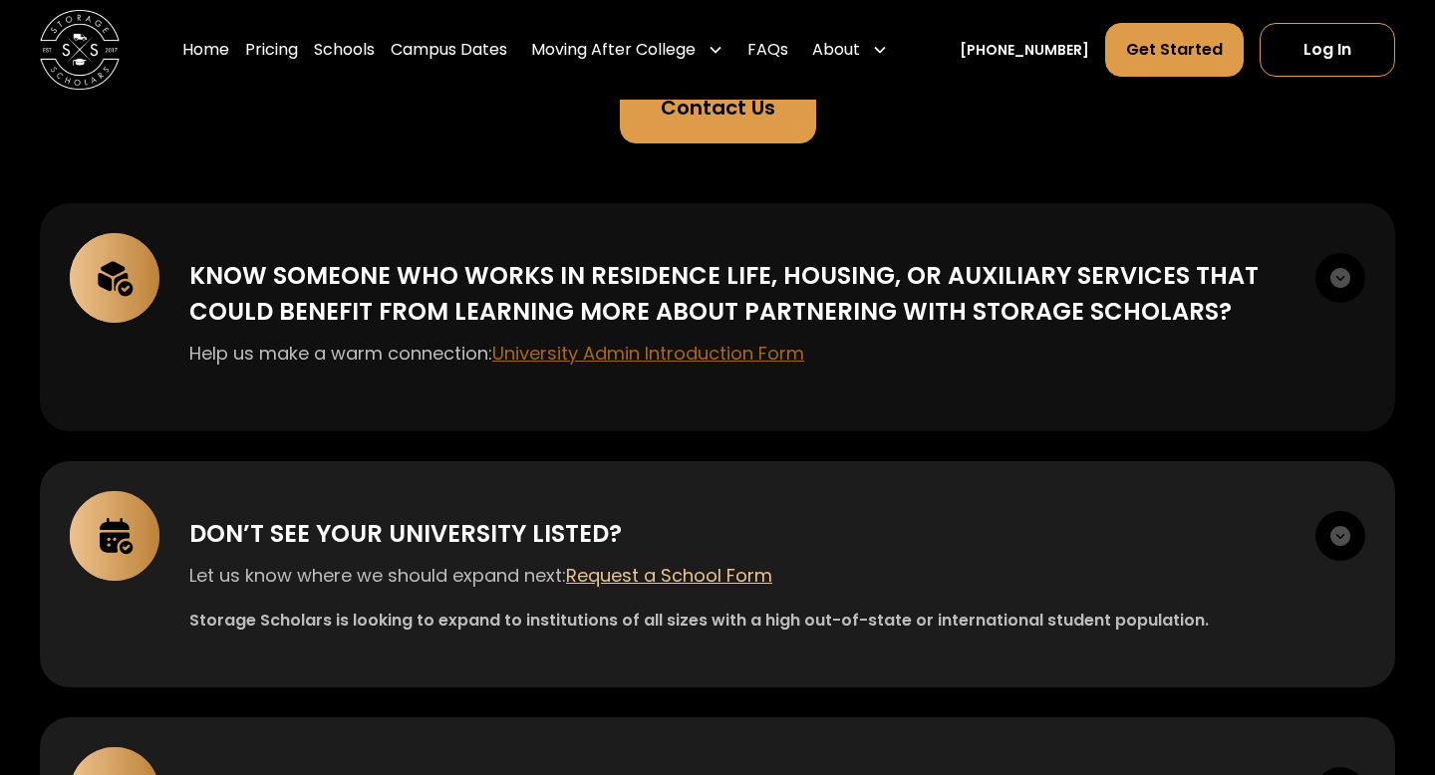
click at [671, 363] on span "University Admin Introduction Form" at bounding box center [648, 353] width 312 height 25
